Goal: Find specific page/section: Find specific page/section

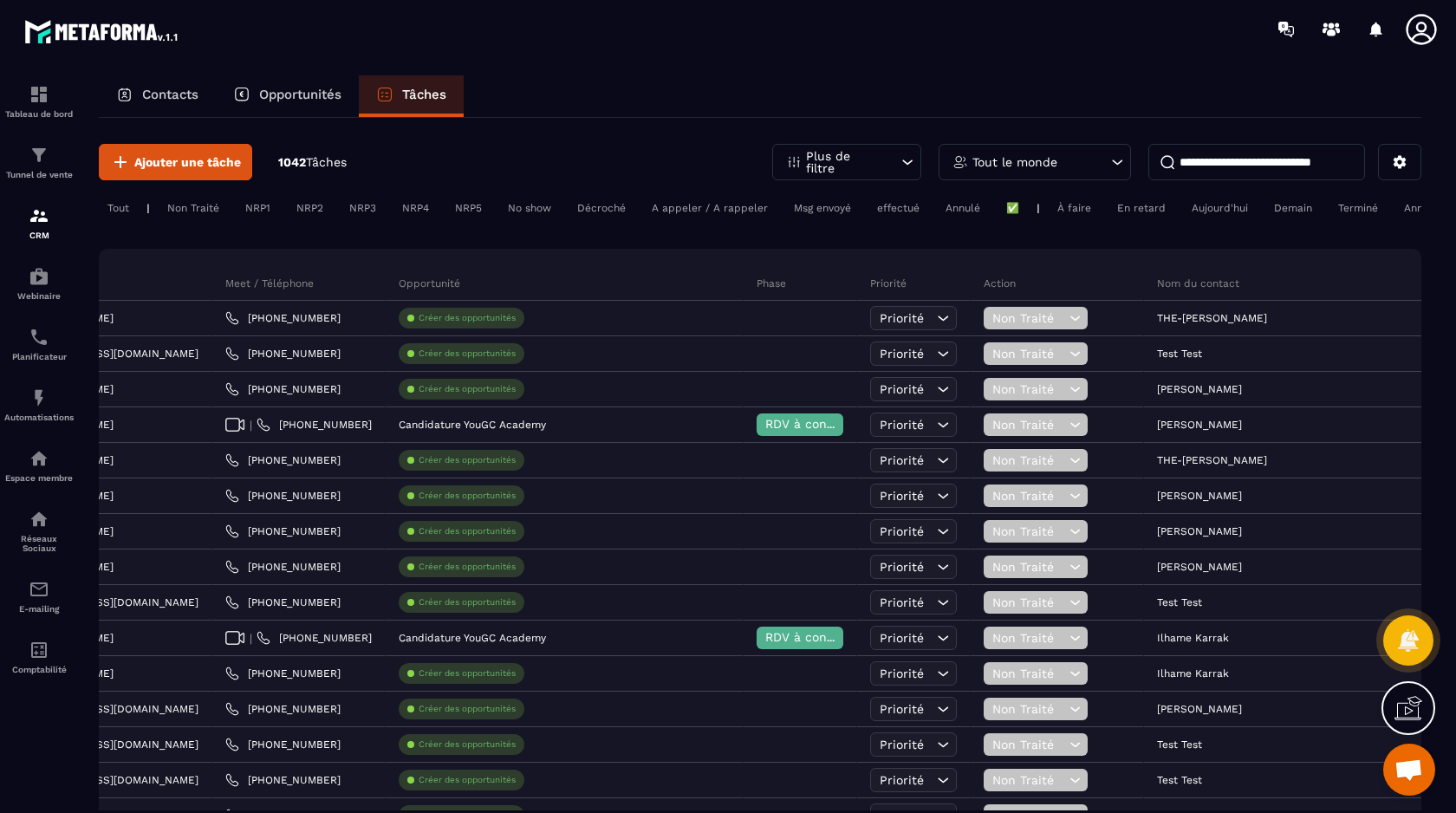
scroll to position [0, 711]
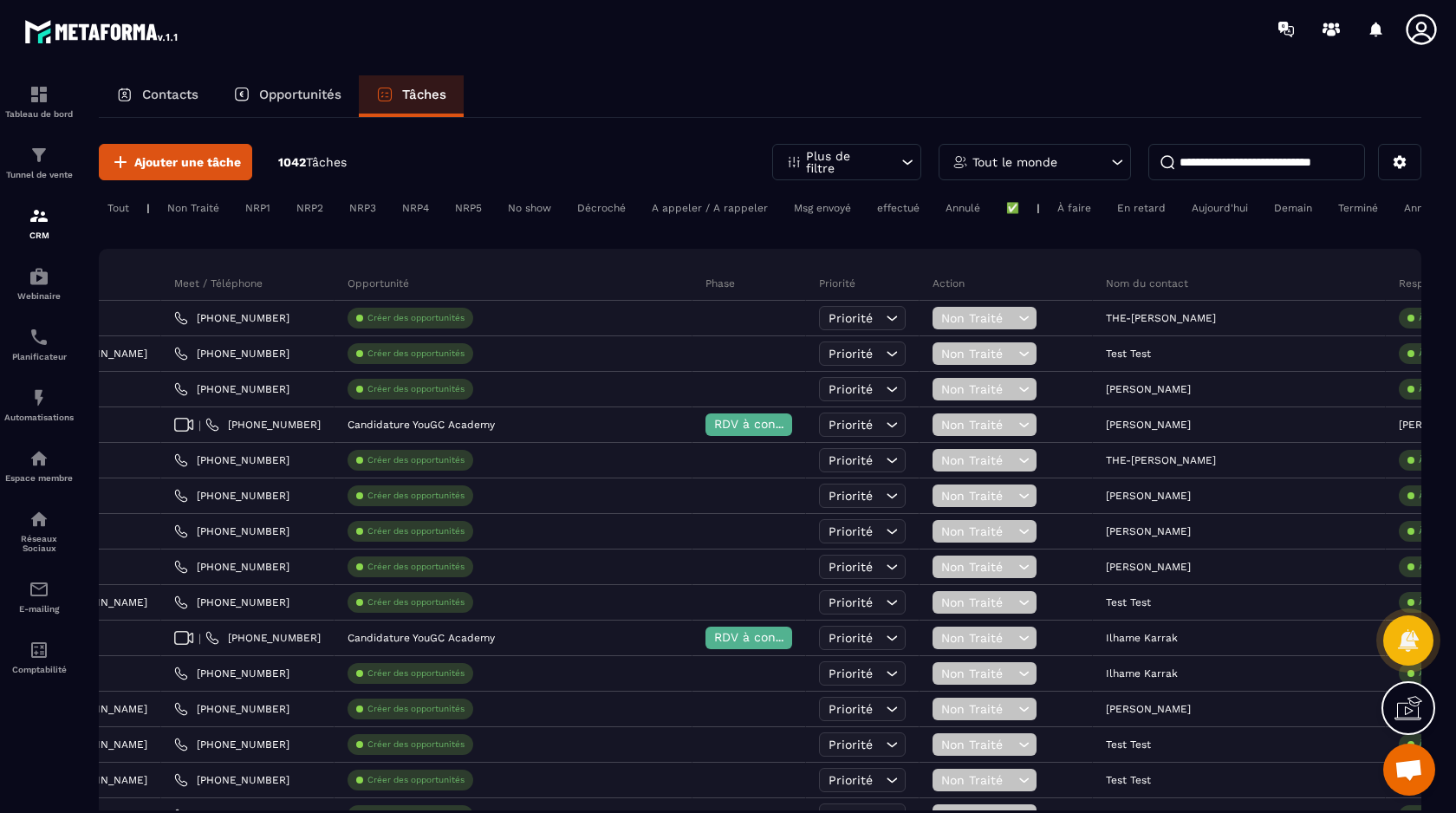
click at [885, 164] on div "Plus de filtre" at bounding box center [847, 162] width 149 height 36
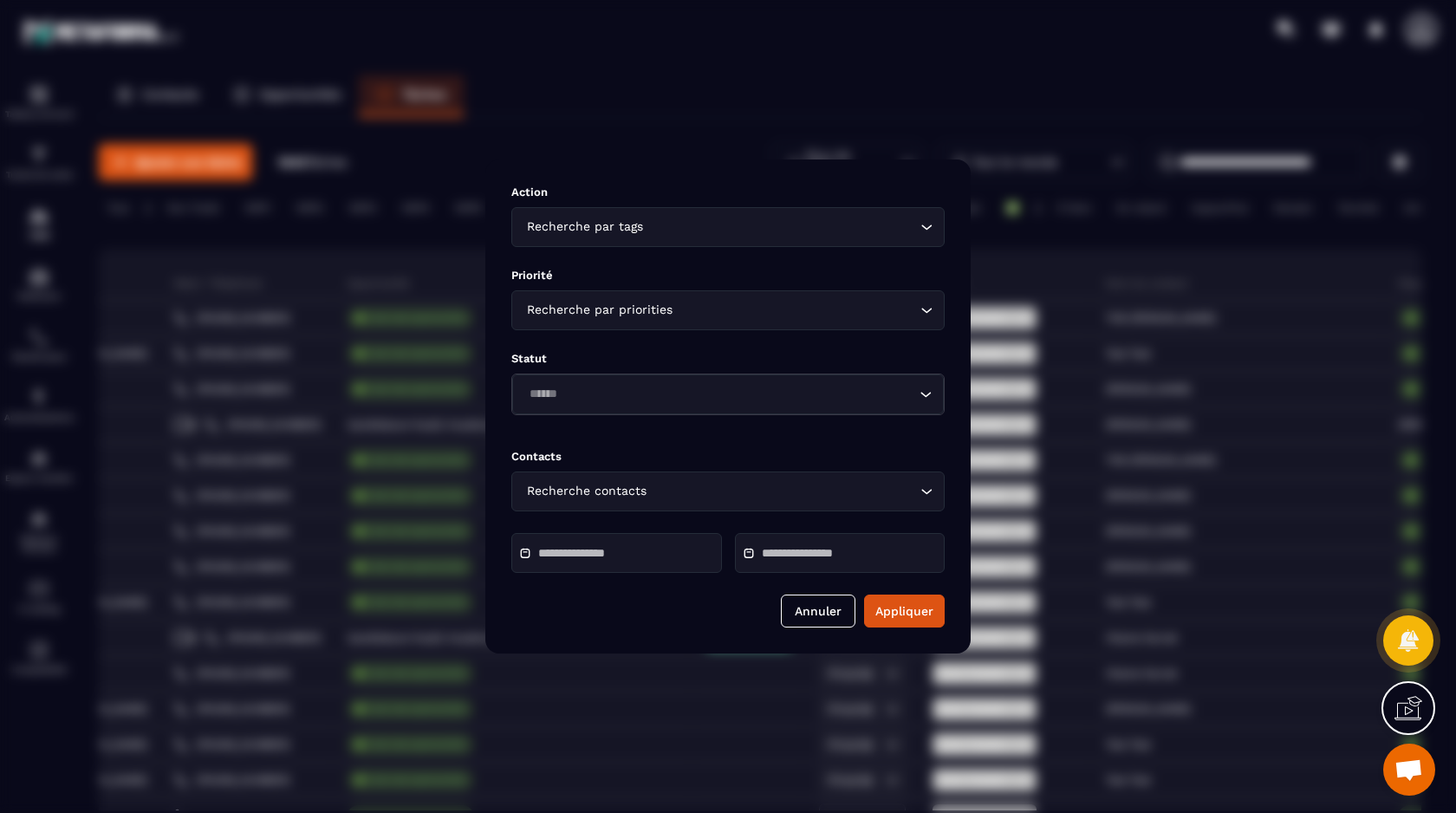
click at [647, 556] on input "Modal window" at bounding box center [599, 553] width 122 height 13
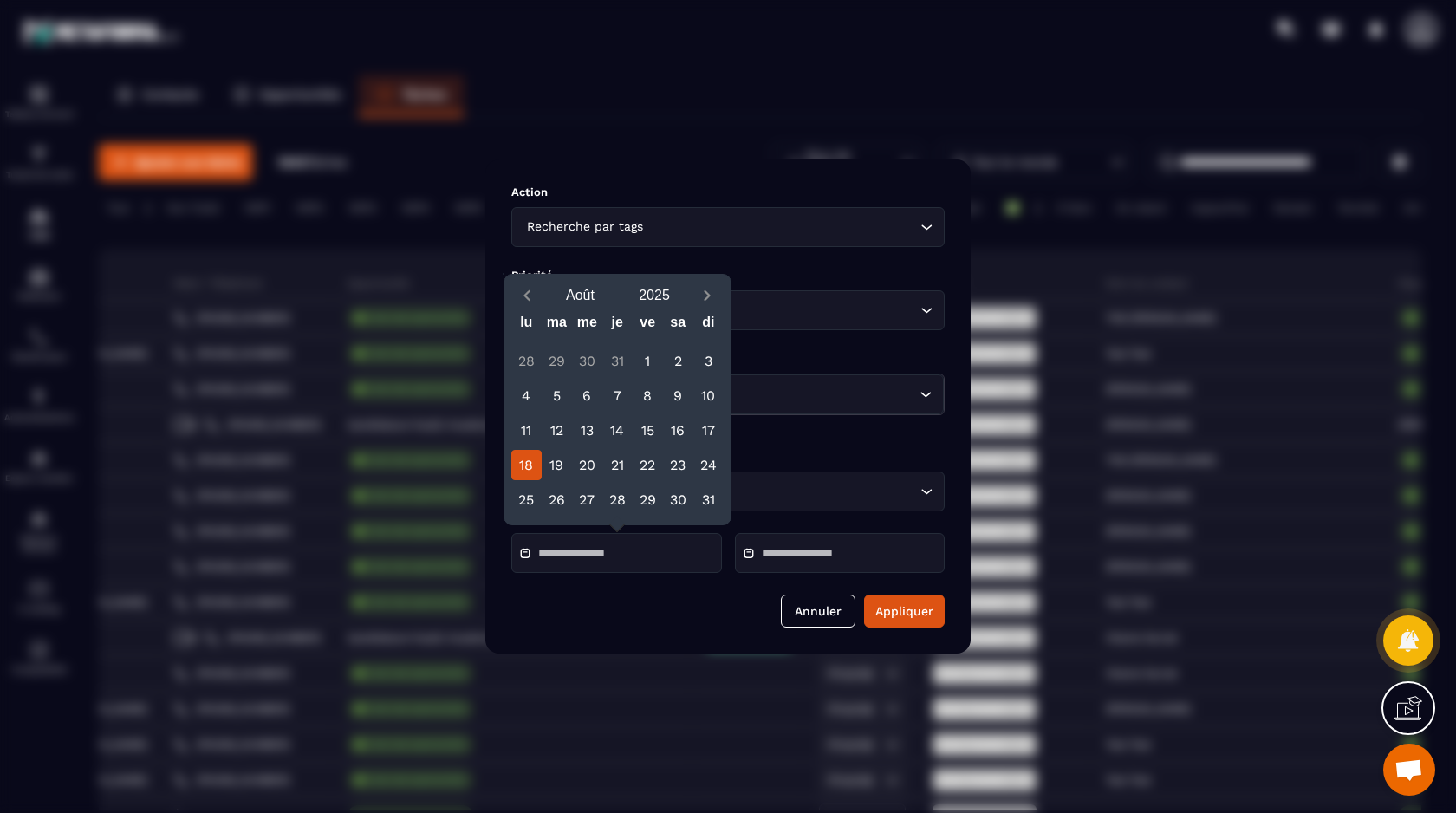
click at [533, 474] on div "18" at bounding box center [527, 465] width 30 height 30
type input "**********"
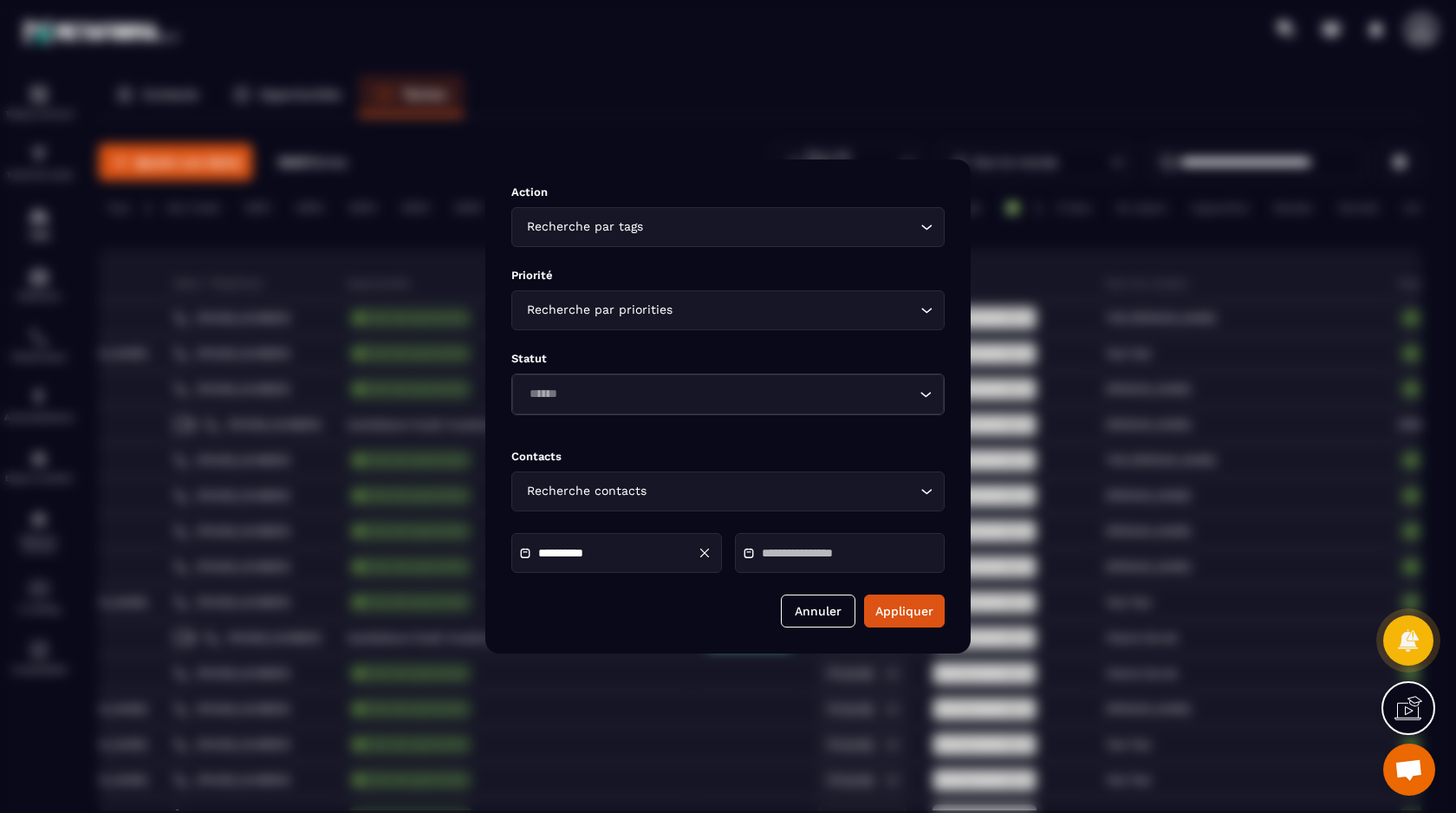
click at [703, 555] on icon "Modal window" at bounding box center [705, 553] width 16 height 16
click at [621, 545] on div "Modal window" at bounding box center [617, 553] width 211 height 40
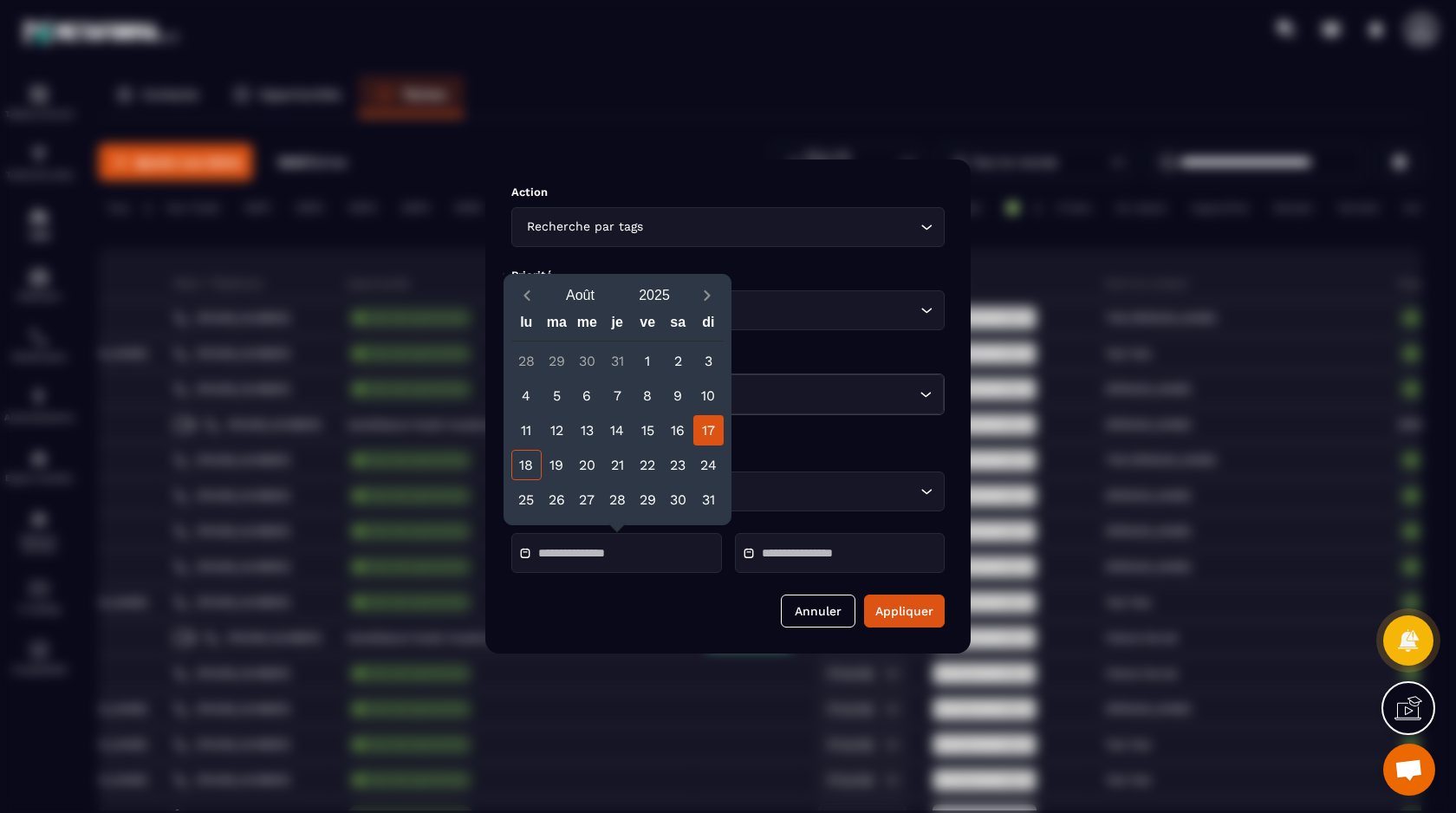
click at [704, 437] on div "17" at bounding box center [708, 431] width 30 height 30
type input "**********"
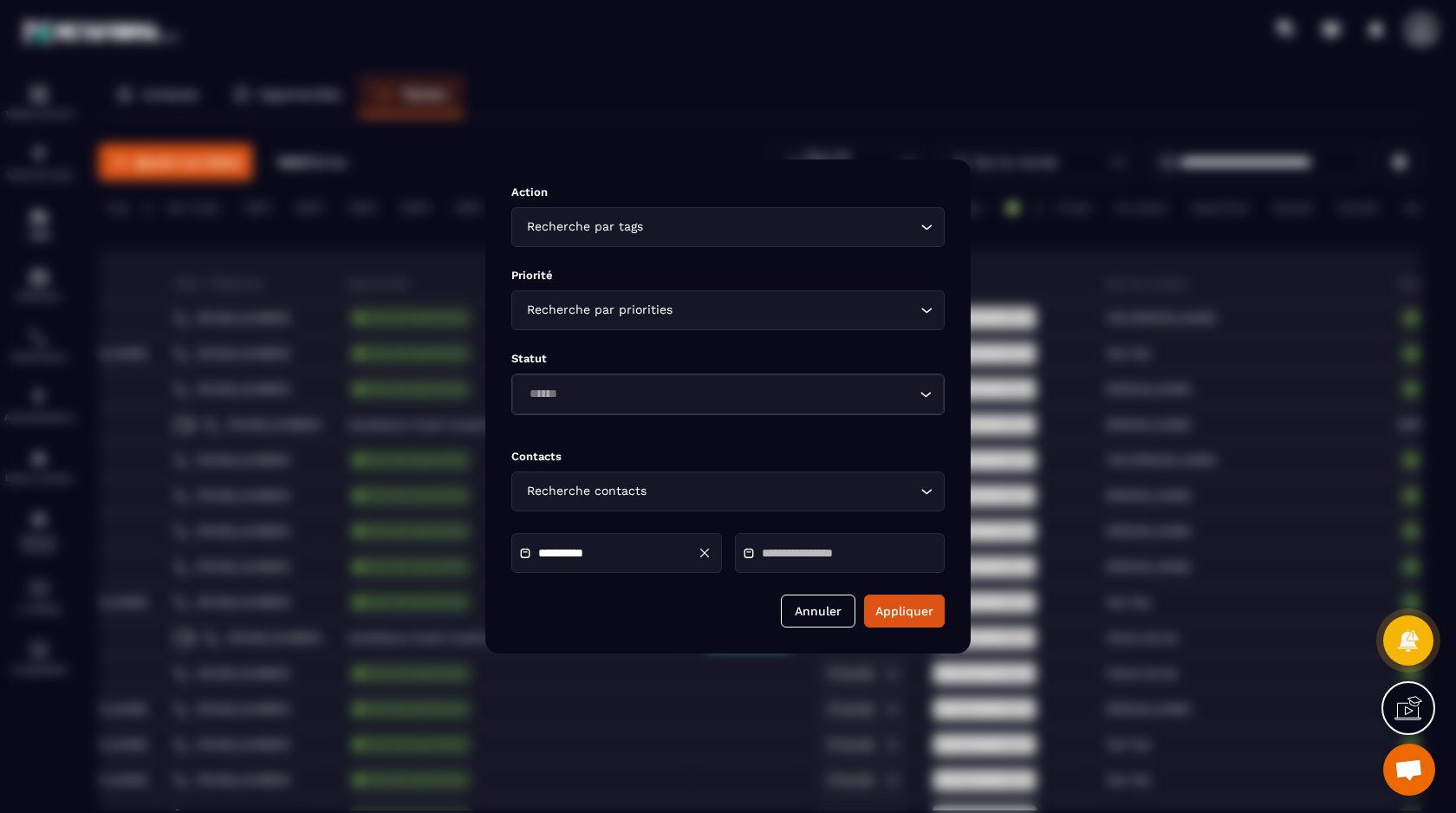
click at [819, 548] on input "Modal window" at bounding box center [823, 553] width 122 height 13
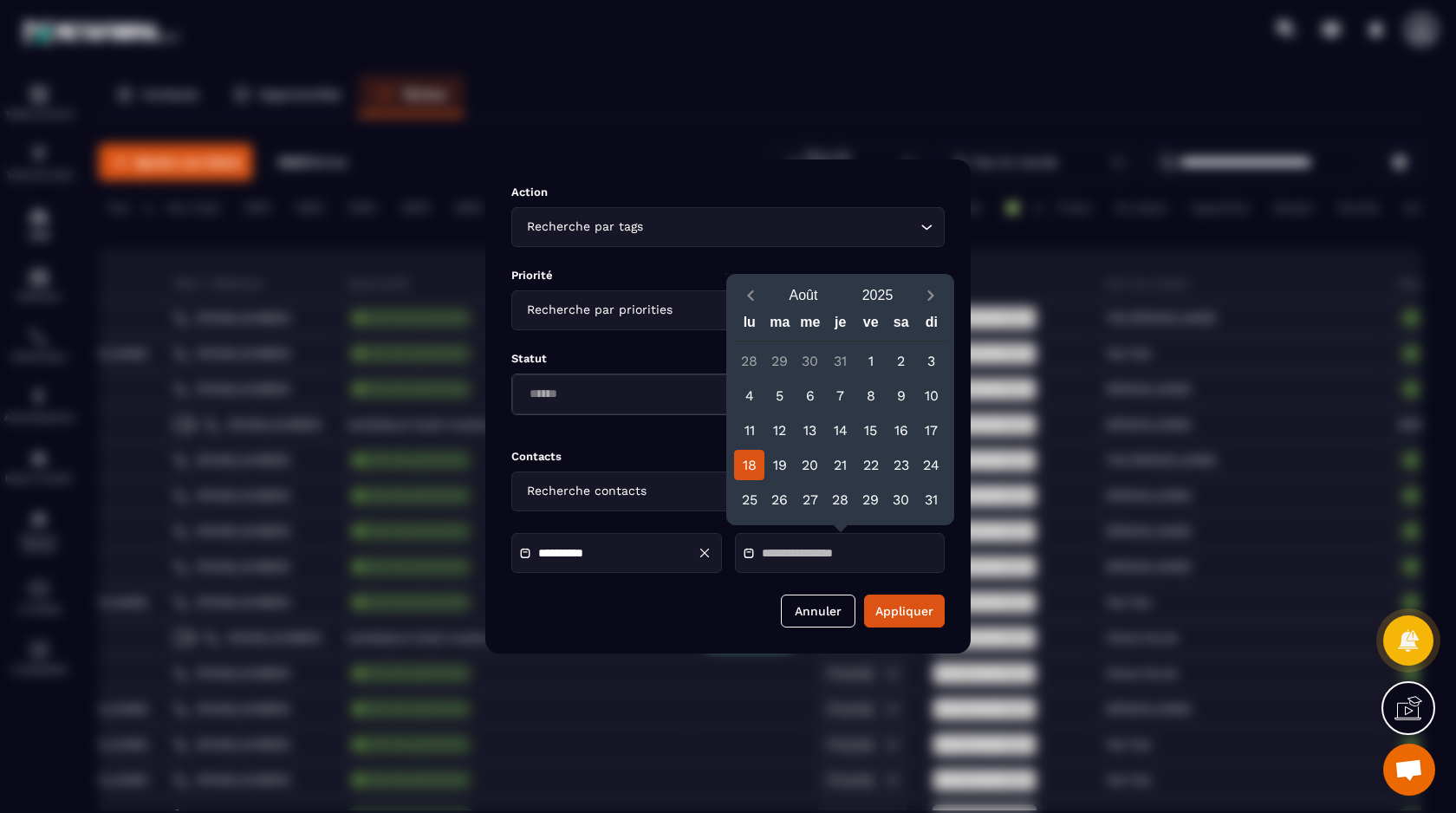
click at [752, 463] on div "18" at bounding box center [749, 465] width 30 height 30
type input "**********"
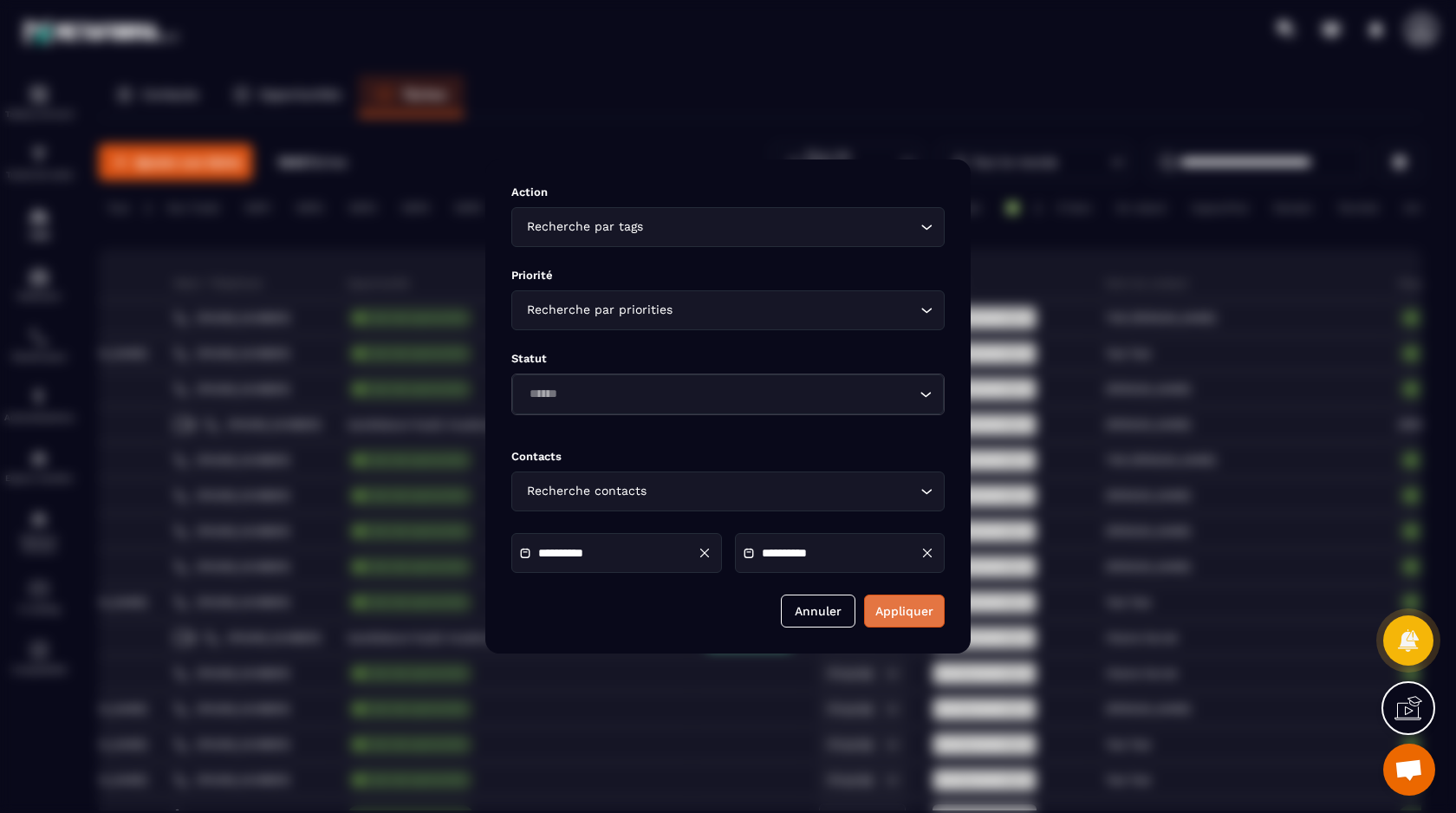
click at [892, 603] on button "Appliquer" at bounding box center [905, 612] width 80 height 33
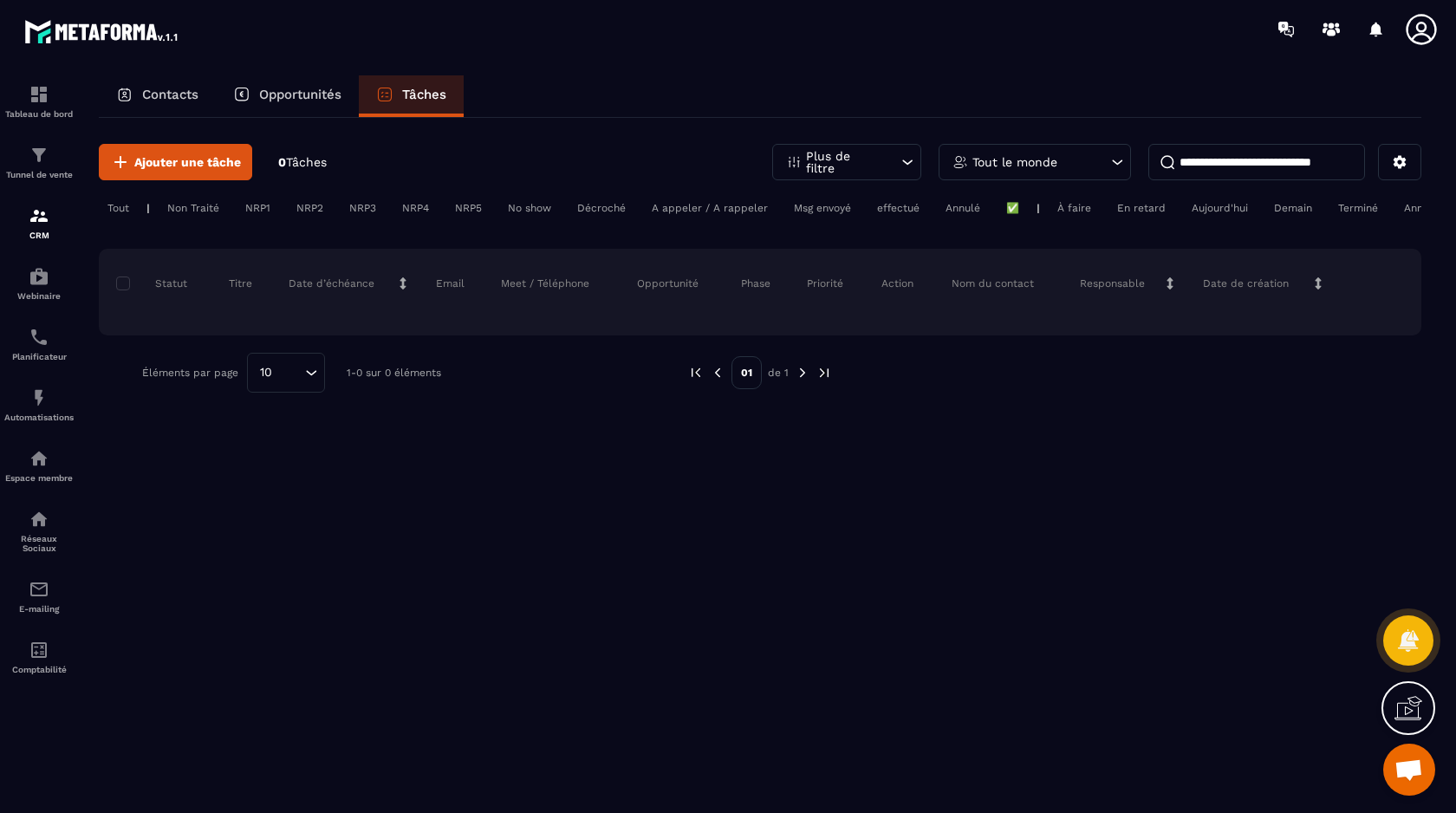
click at [418, 101] on p "Tâches" at bounding box center [424, 94] width 44 height 16
click at [889, 164] on div "Plus de filtre" at bounding box center [847, 162] width 149 height 36
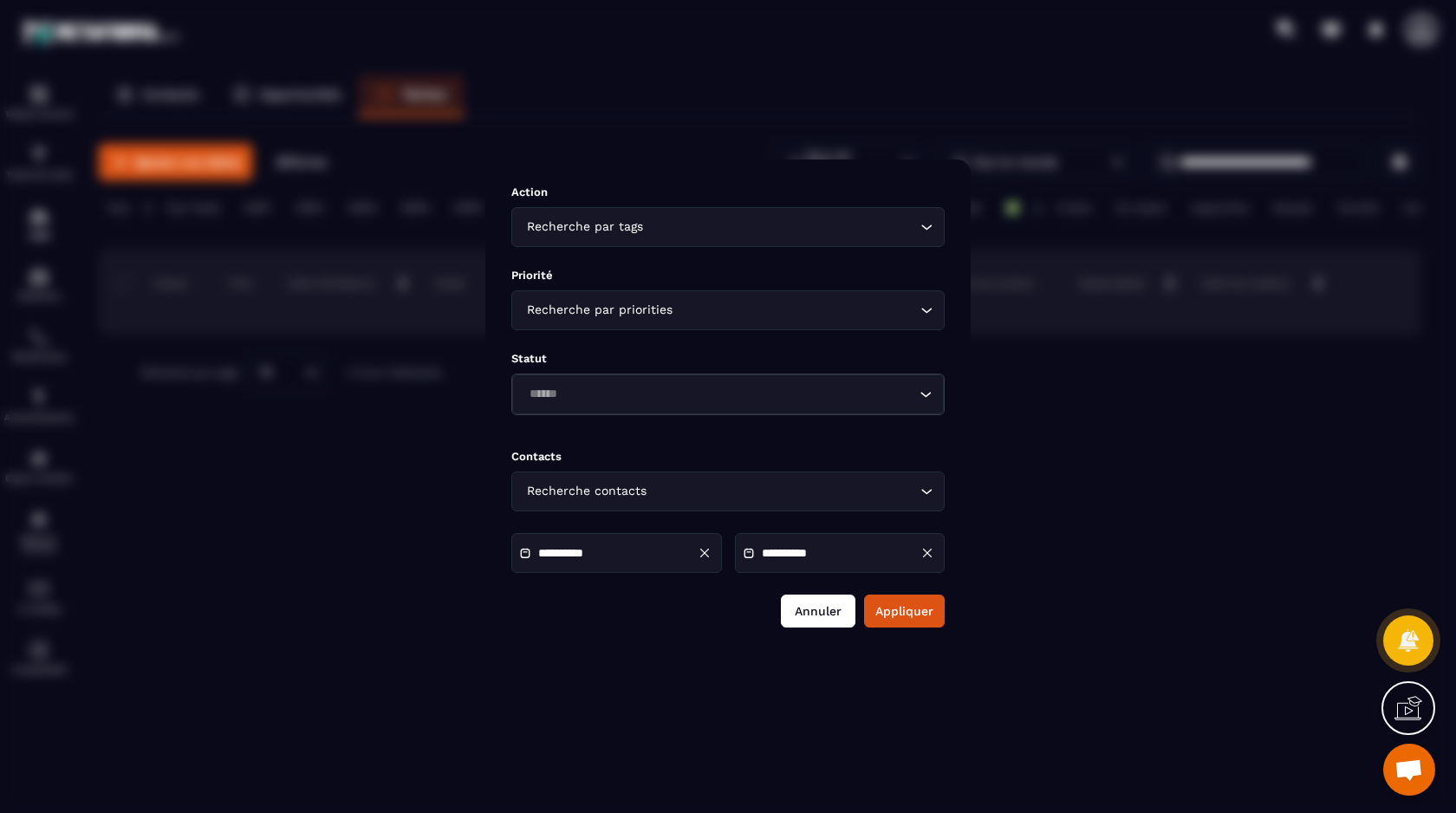
click at [828, 620] on button "Annuler" at bounding box center [819, 612] width 75 height 33
